Goal: Task Accomplishment & Management: Complete application form

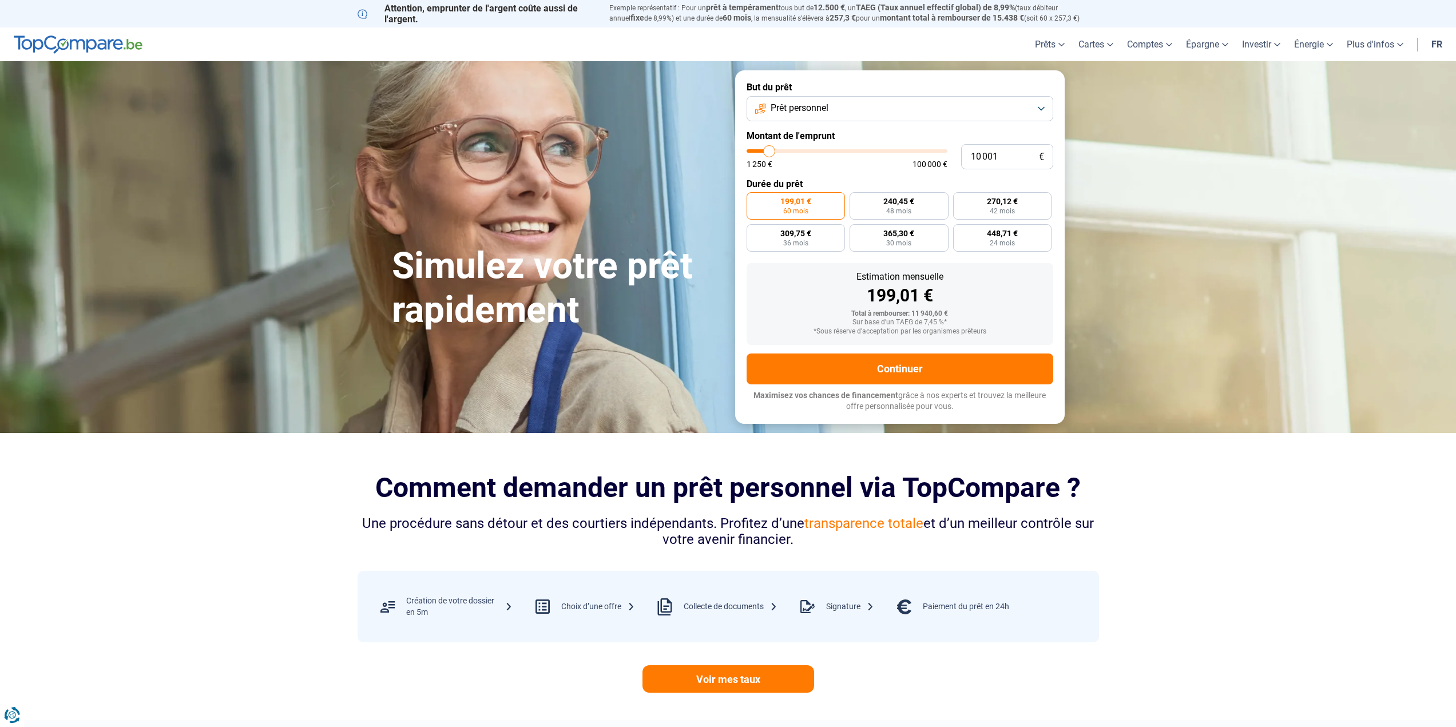
click at [830, 116] on button "Prêt personnel" at bounding box center [899, 108] width 307 height 25
click at [854, 163] on span "Regroupement de crédits" at bounding box center [818, 160] width 100 height 13
drag, startPoint x: 1015, startPoint y: 162, endPoint x: 936, endPoint y: 154, distance: 78.8
click at [959, 157] on div "10 001 € 1 250 € 100 000 €" at bounding box center [899, 156] width 307 height 25
type input "2"
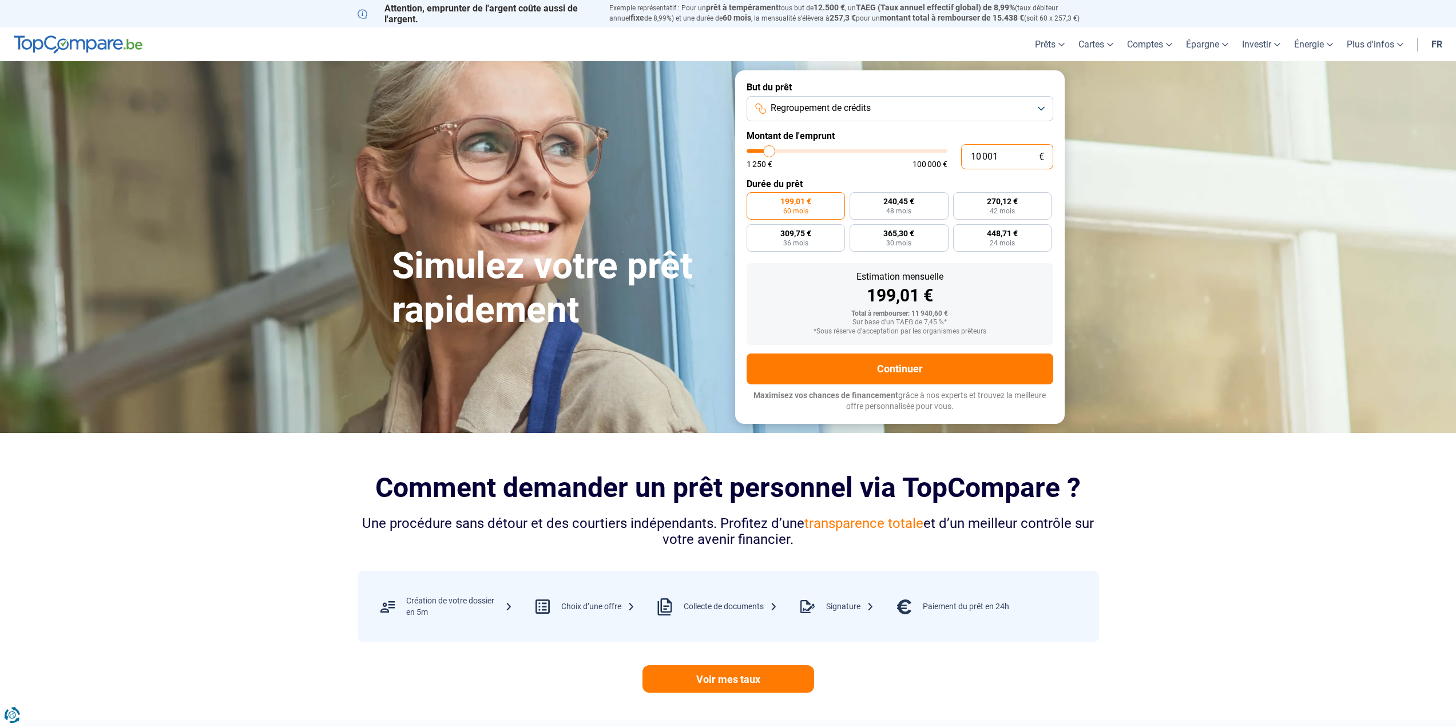
type input "1250"
type input "26"
type input "1250"
type input "260"
type input "1250"
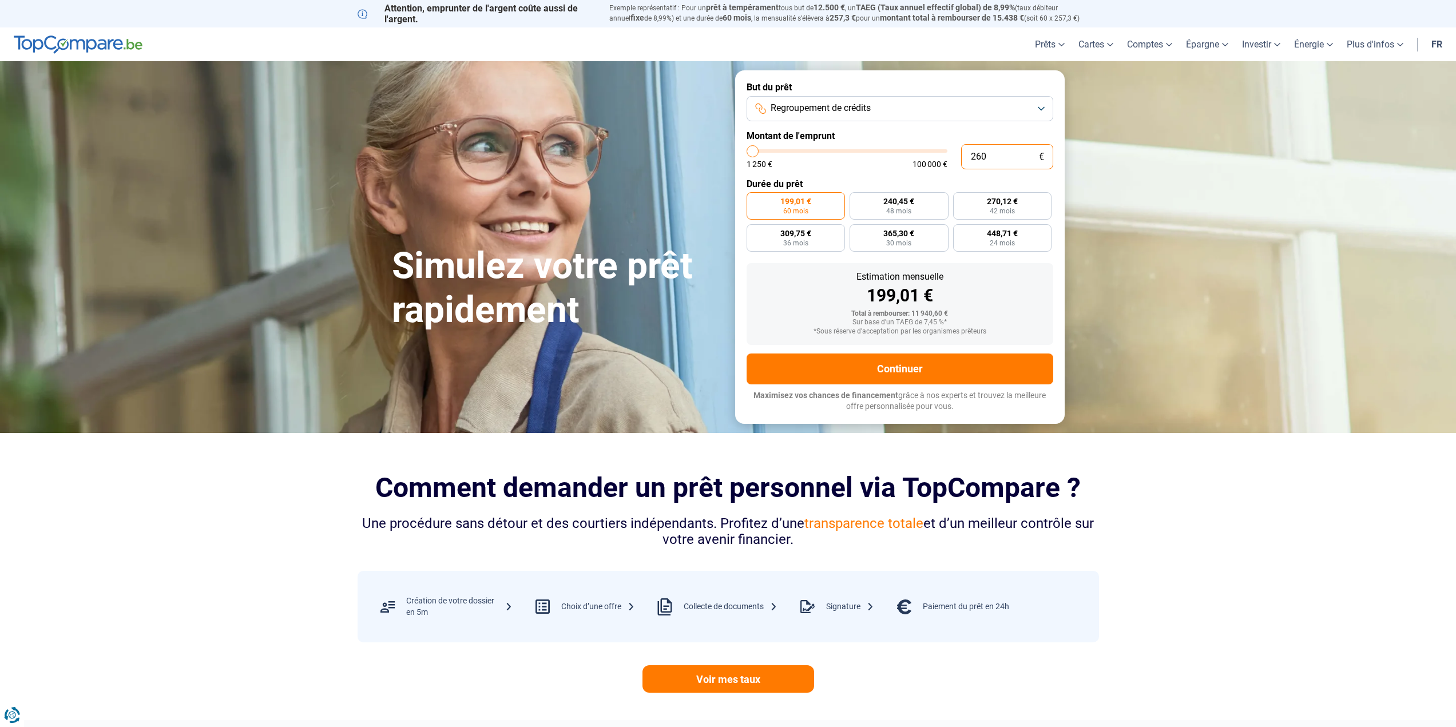
type input "1 250"
type input "1250"
radio input "true"
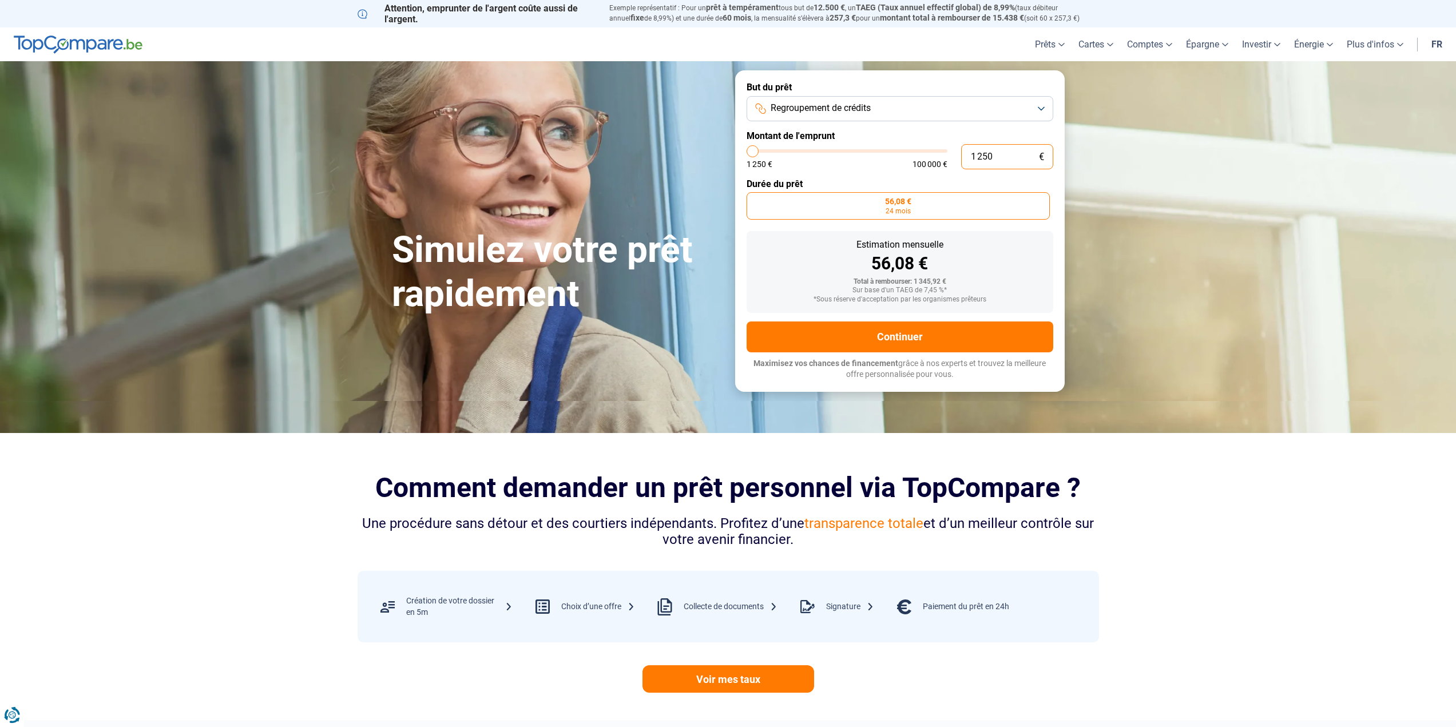
type input "12 500"
type input "12500"
type input "125 000"
type input "100000"
type input "12 500"
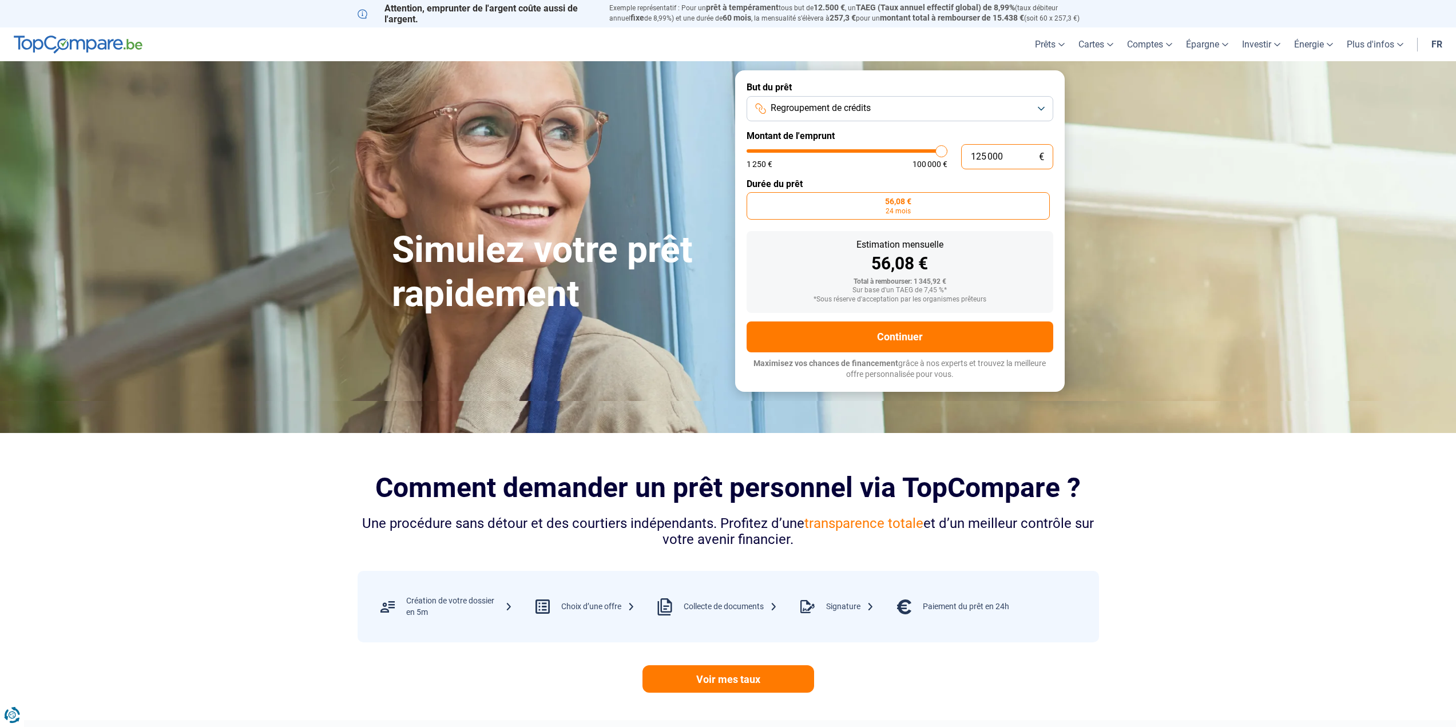
type input "12500"
type input "1 250"
type input "1250"
type input "125"
type input "1250"
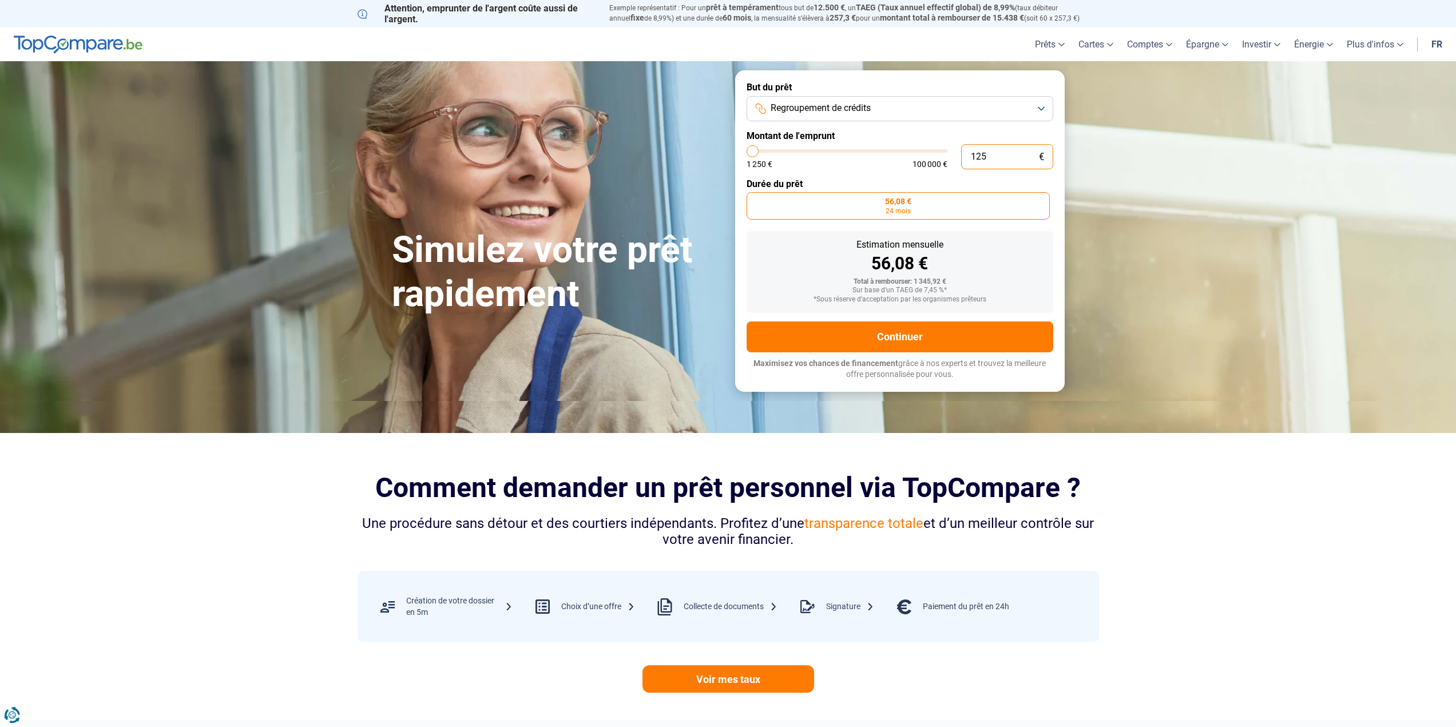
type input "12"
type input "1250"
type input "1"
type input "1250"
type input "0"
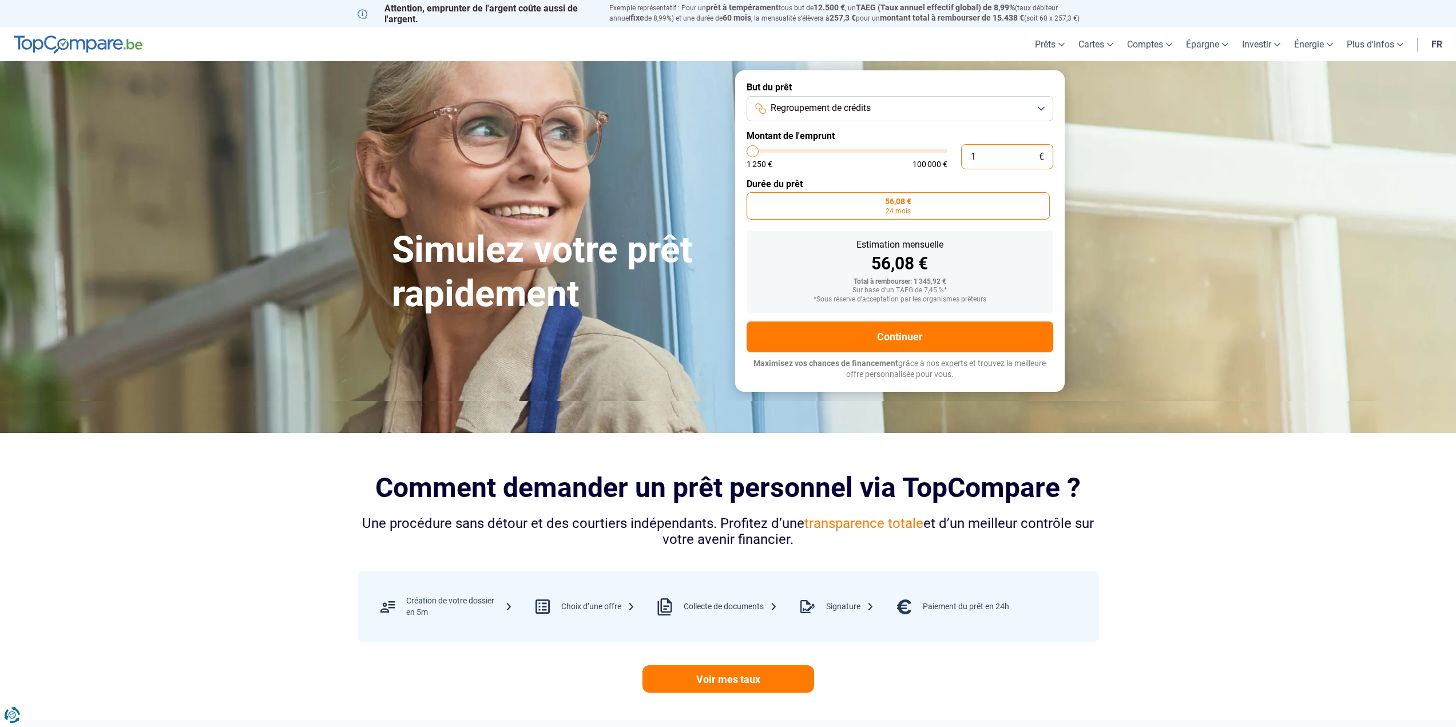
type input "1250"
type input "3"
type input "1250"
type input "36"
type input "1250"
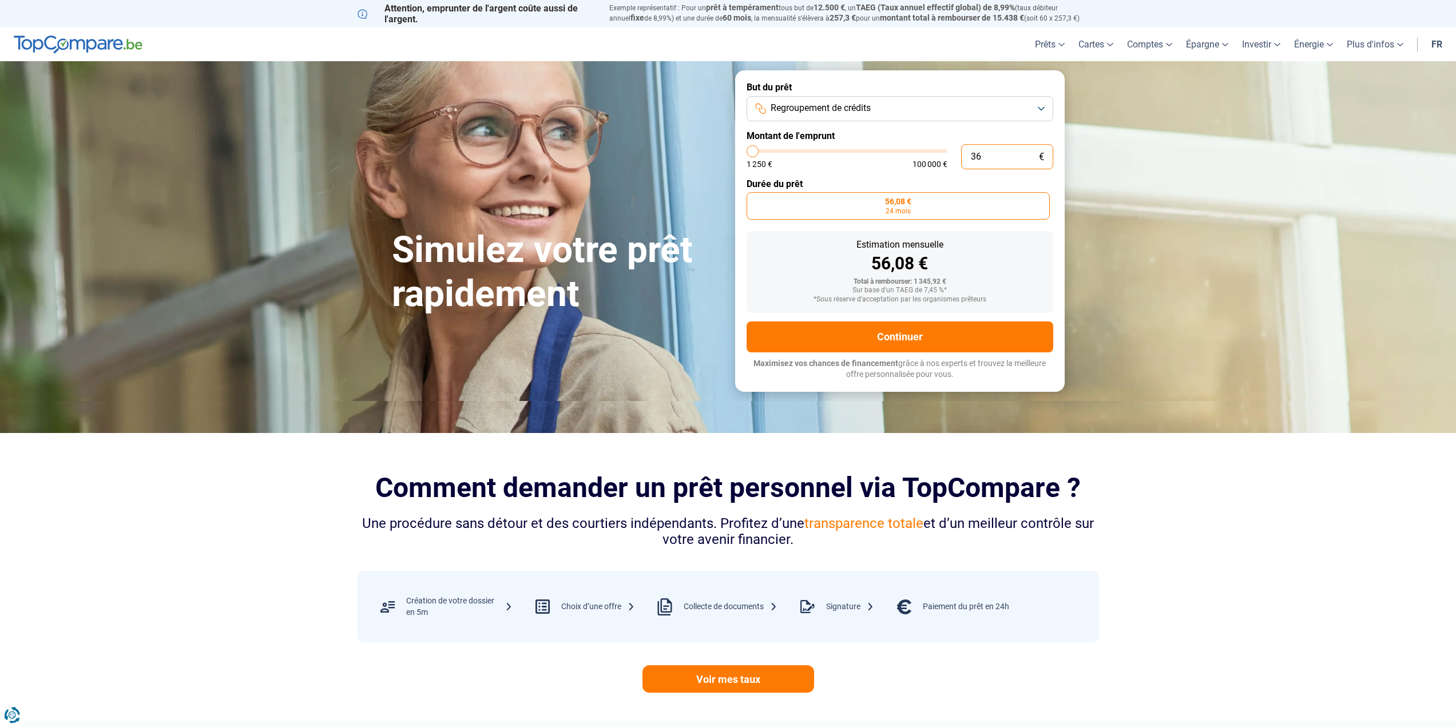
type input "360"
type input "1250"
type input "3 600"
type input "3500"
type input "36 000"
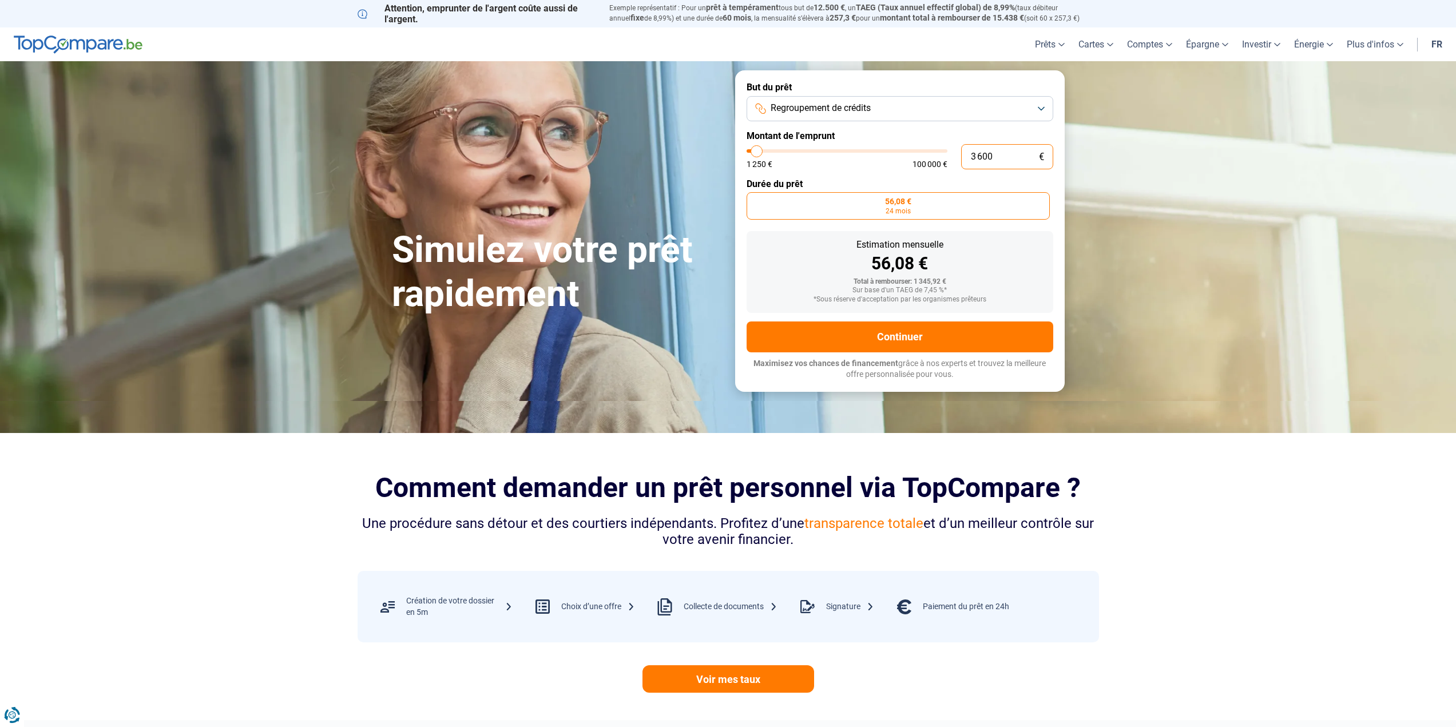
type input "36000"
click at [976, 159] on input "36 000" at bounding box center [1007, 156] width 92 height 25
type input "6 000"
type input "6000"
type input "26 000"
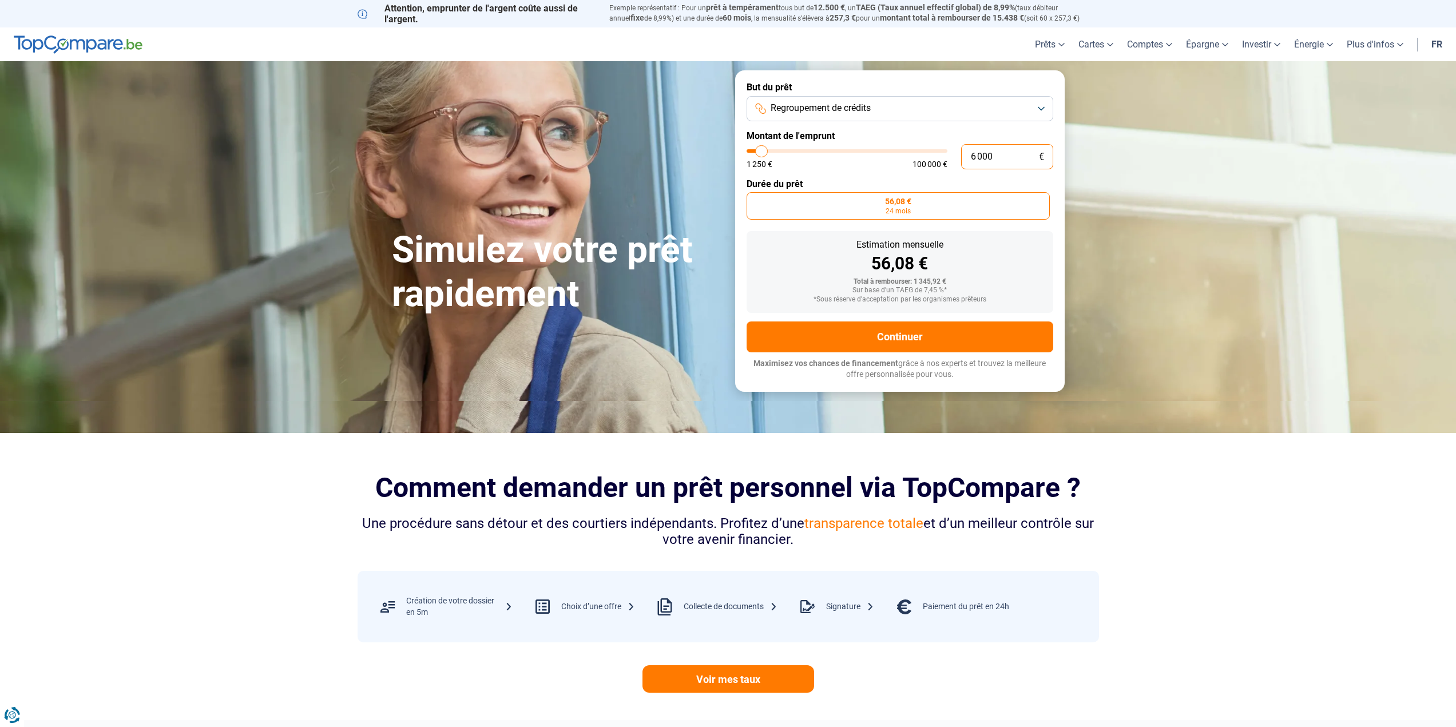
type input "26000"
type input "26 000"
radio input "false"
click at [1019, 253] on form "But du prêt Regroupement de crédits Montant de l'emprunt 26 000 € 1 250 € 100 0…" at bounding box center [899, 230] width 329 height 321
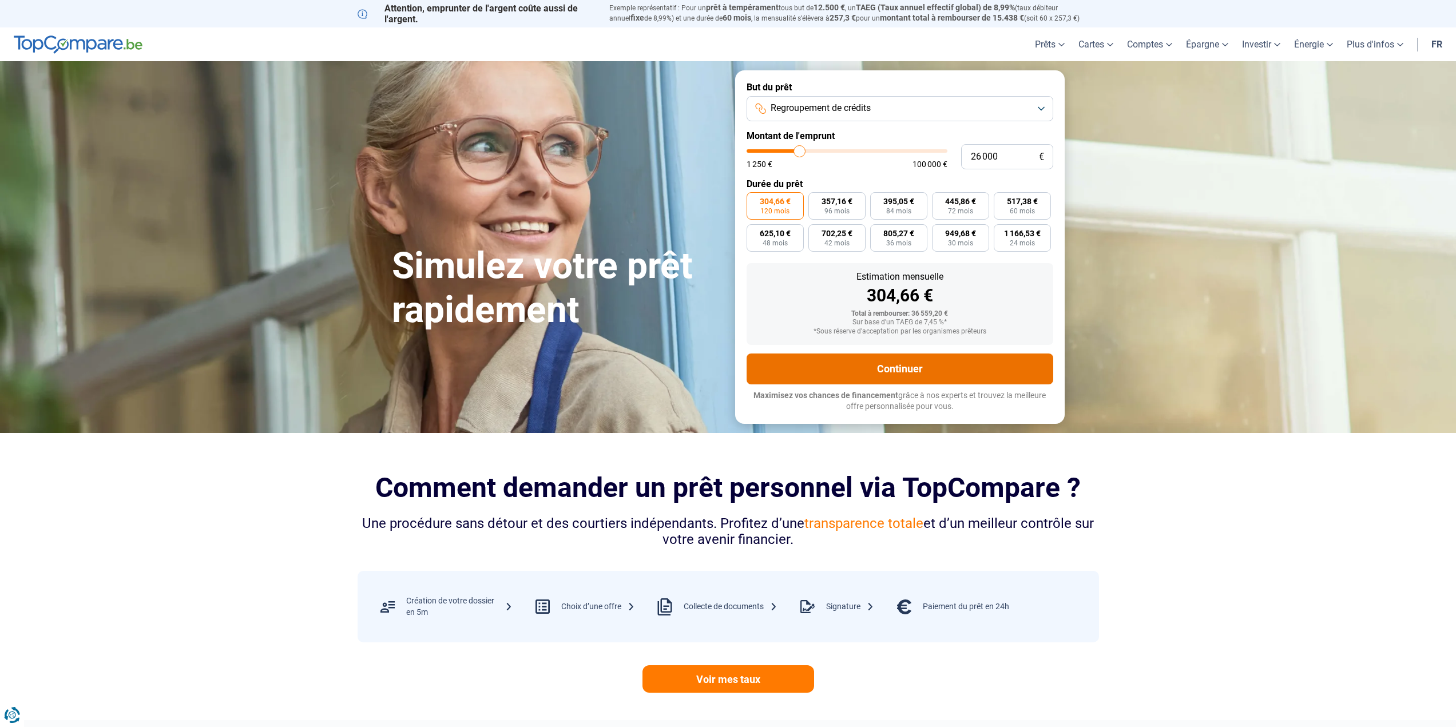
drag, startPoint x: 952, startPoint y: 356, endPoint x: 949, endPoint y: 289, distance: 67.0
click at [949, 289] on form "But du prêt Regroupement de crédits Montant de l'emprunt 26 000 € 1 250 € 100 0…" at bounding box center [899, 246] width 329 height 353
click at [909, 249] on label "805,27 € 36 mois" at bounding box center [898, 237] width 57 height 27
click at [877, 232] on input "805,27 € 36 mois" at bounding box center [873, 227] width 7 height 7
radio input "true"
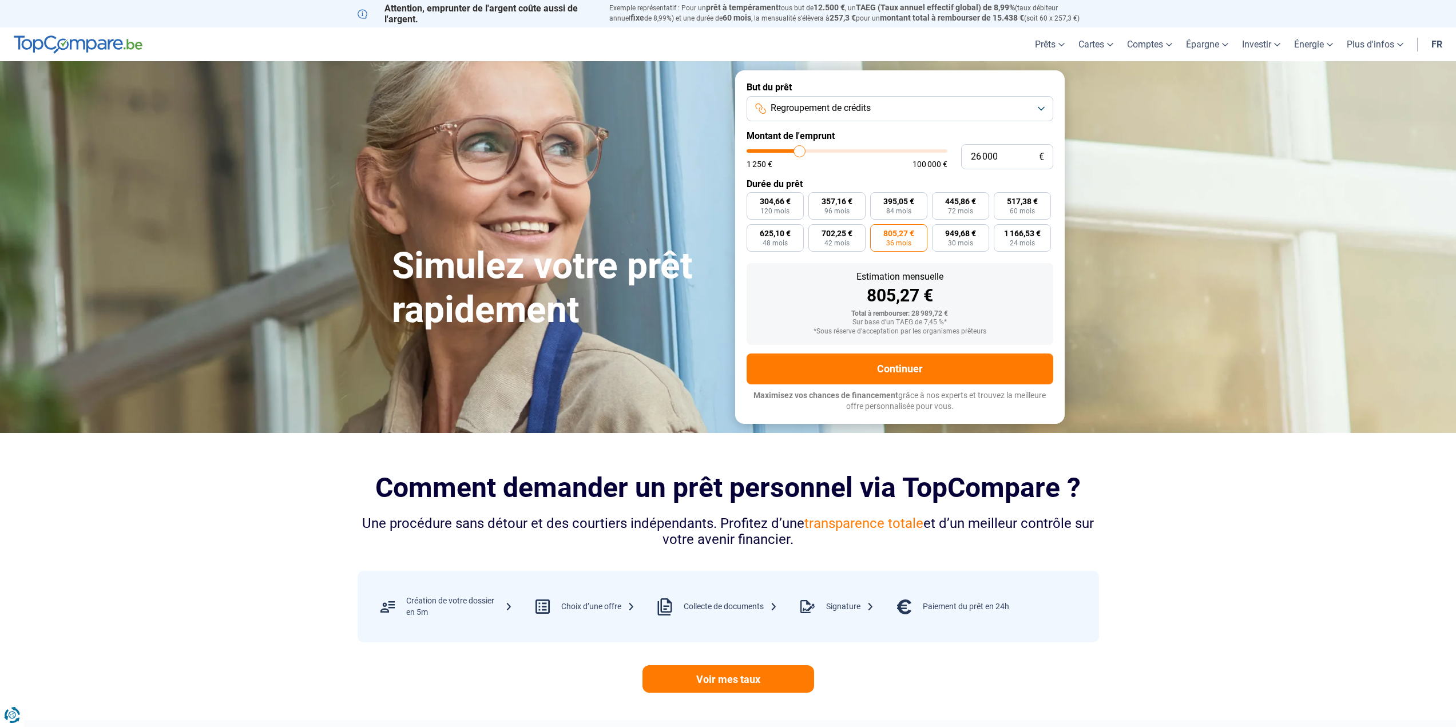
click at [876, 352] on form "But du prêt Regroupement de crédits Montant de l'emprunt 26 000 € 1 250 € 100 0…" at bounding box center [899, 246] width 329 height 353
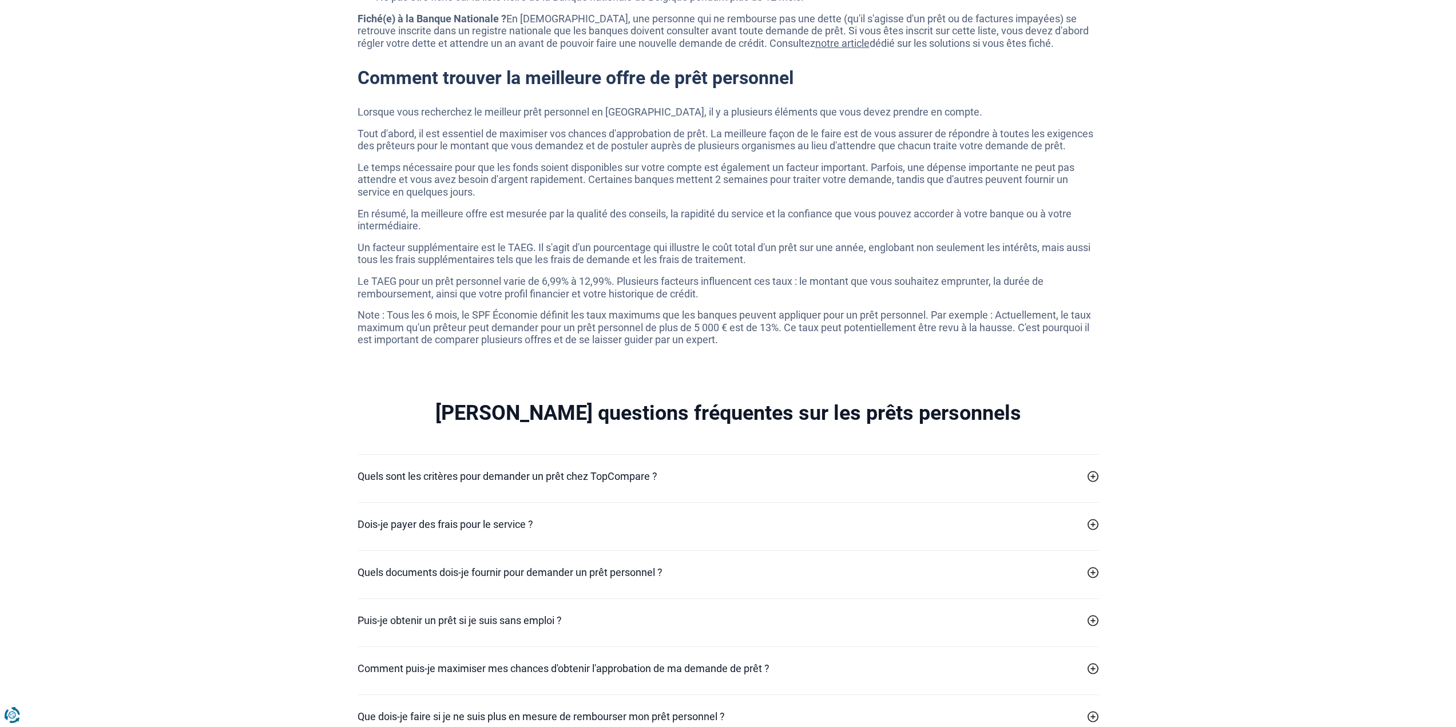
scroll to position [3146, 0]
